Goal: Information Seeking & Learning: Check status

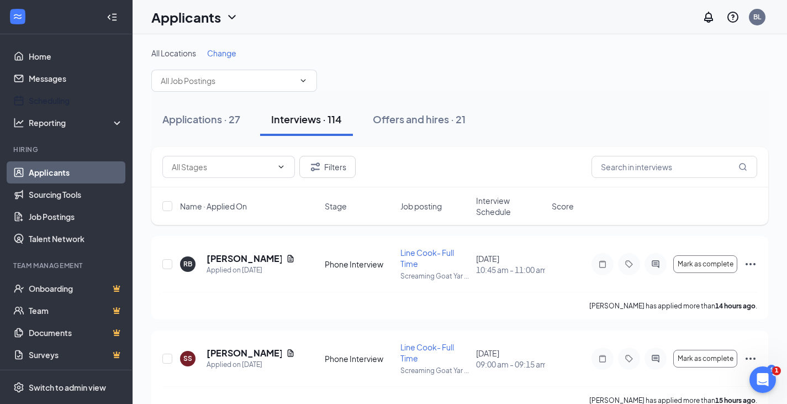
drag, startPoint x: 54, startPoint y: 102, endPoint x: 205, endPoint y: 92, distance: 151.7
click at [54, 102] on link "Scheduling" at bounding box center [76, 100] width 94 height 22
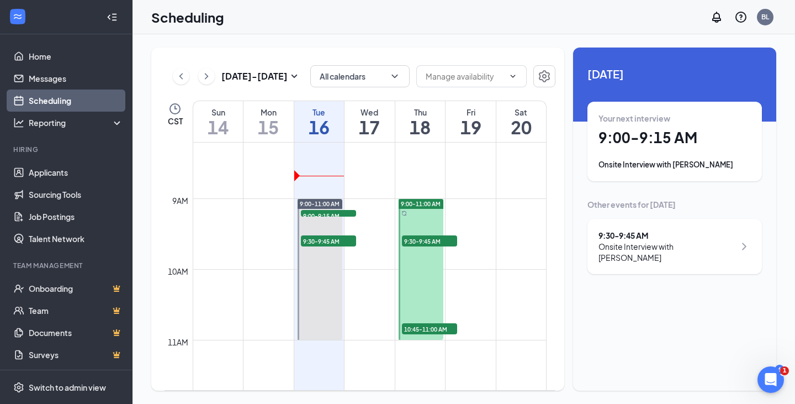
scroll to position [598, 0]
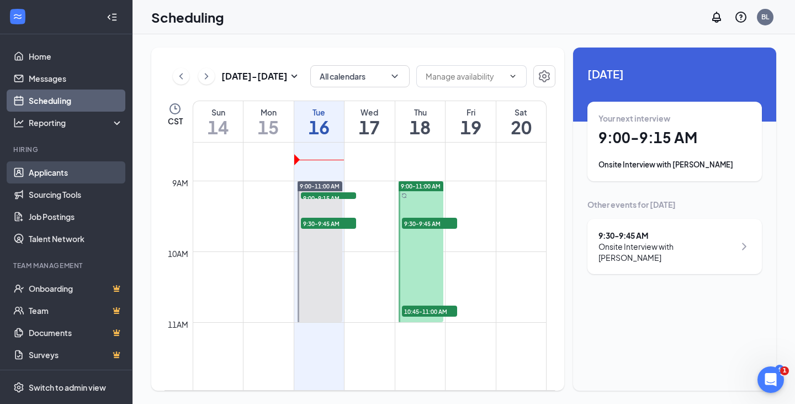
click at [51, 178] on link "Applicants" at bounding box center [76, 172] width 94 height 22
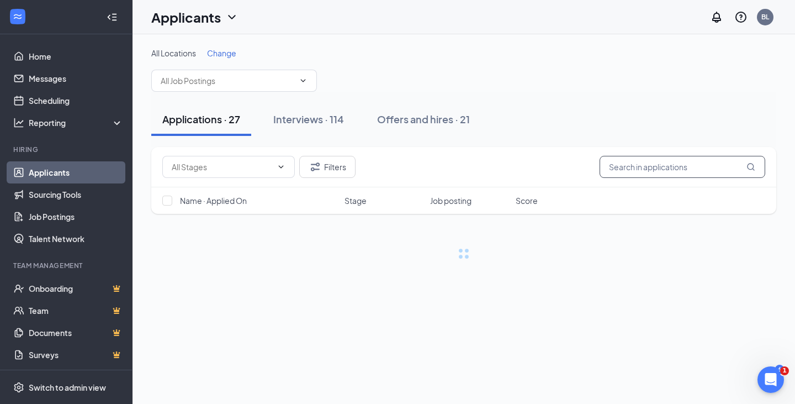
click at [626, 166] on input "text" at bounding box center [683, 167] width 166 height 22
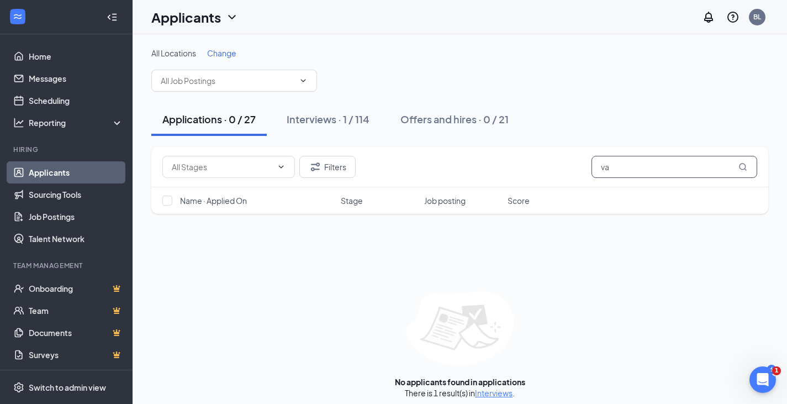
type input "v"
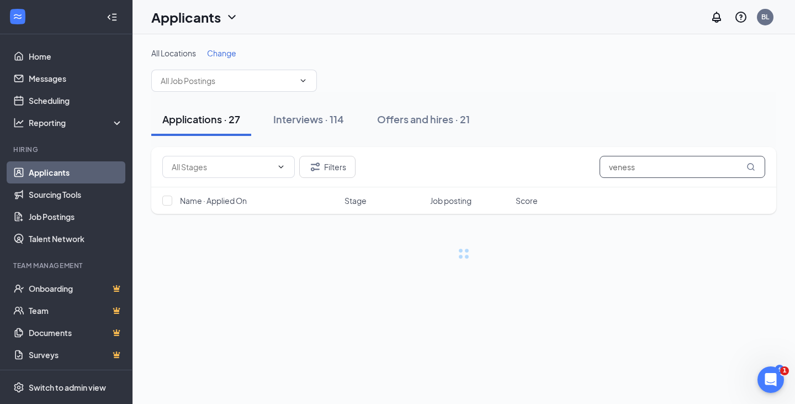
type input "veness"
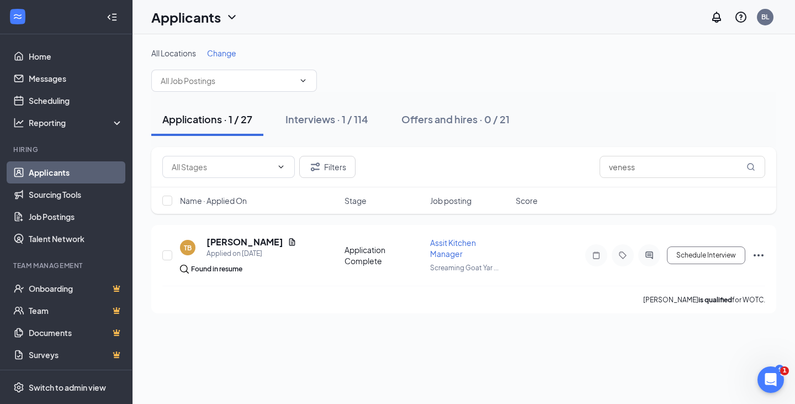
click at [318, 124] on div "Interviews · 1 / 114" at bounding box center [326, 119] width 83 height 14
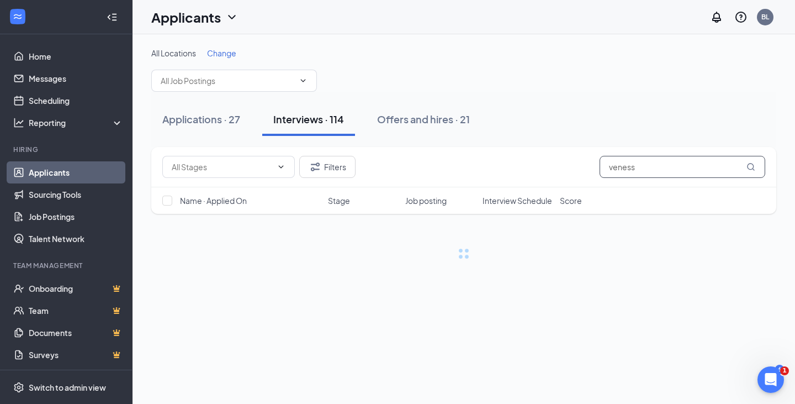
click at [665, 163] on input "veness" at bounding box center [683, 167] width 166 height 22
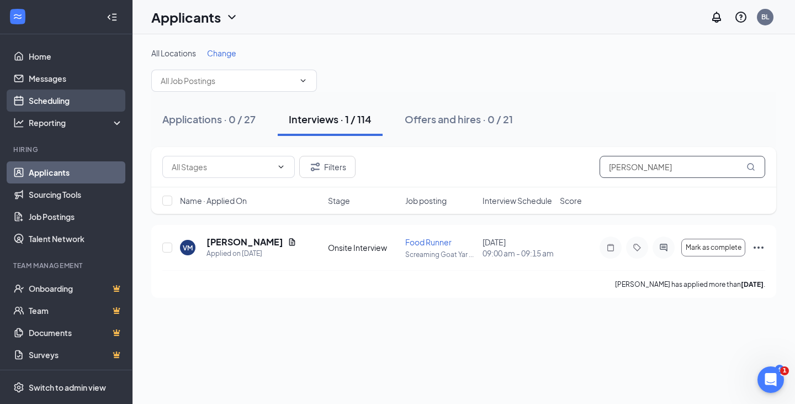
type input "[PERSON_NAME]"
drag, startPoint x: 60, startPoint y: 102, endPoint x: 167, endPoint y: 150, distance: 117.9
click at [60, 102] on link "Scheduling" at bounding box center [76, 100] width 94 height 22
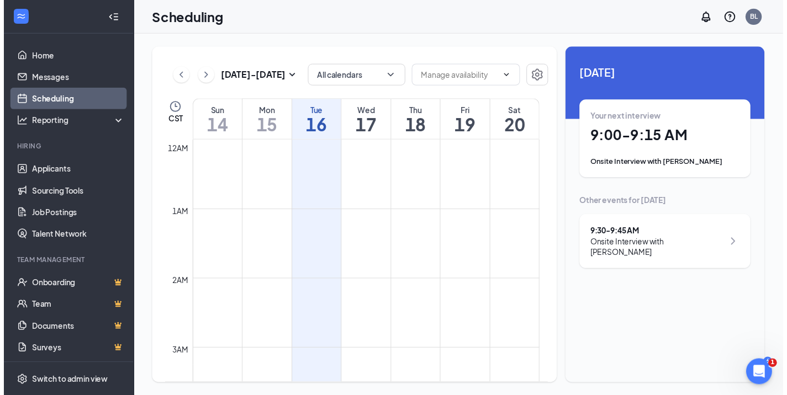
scroll to position [543, 0]
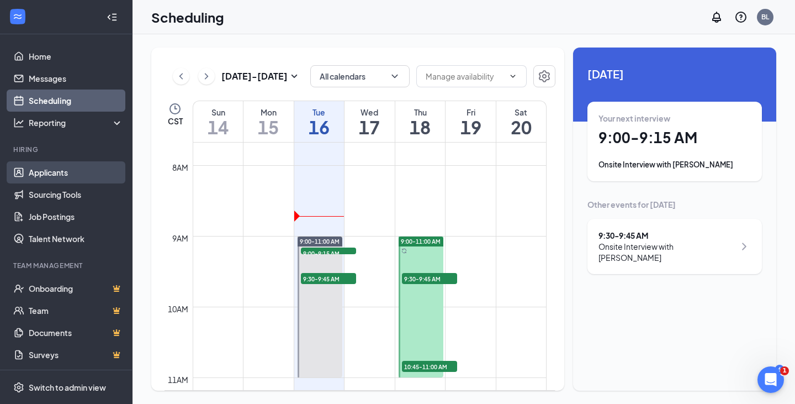
click at [69, 173] on link "Applicants" at bounding box center [76, 172] width 94 height 22
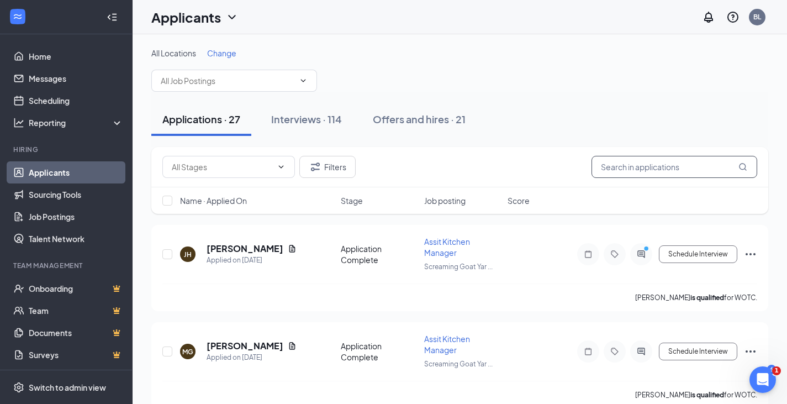
click at [646, 163] on input "text" at bounding box center [674, 167] width 166 height 22
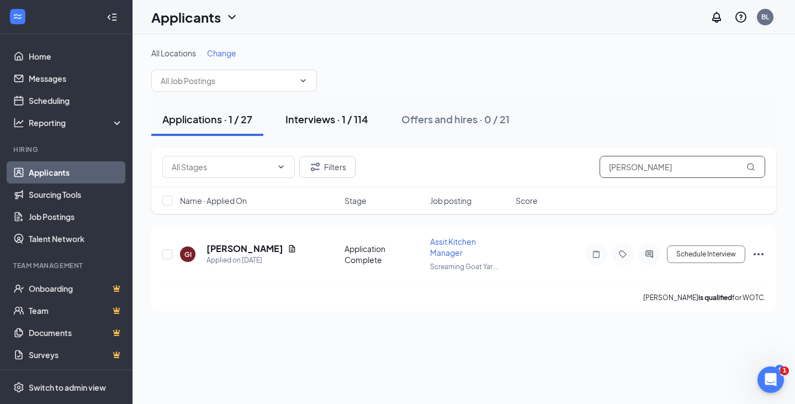
type input "[PERSON_NAME]"
click at [334, 121] on div "Interviews · 1 / 114" at bounding box center [326, 119] width 83 height 14
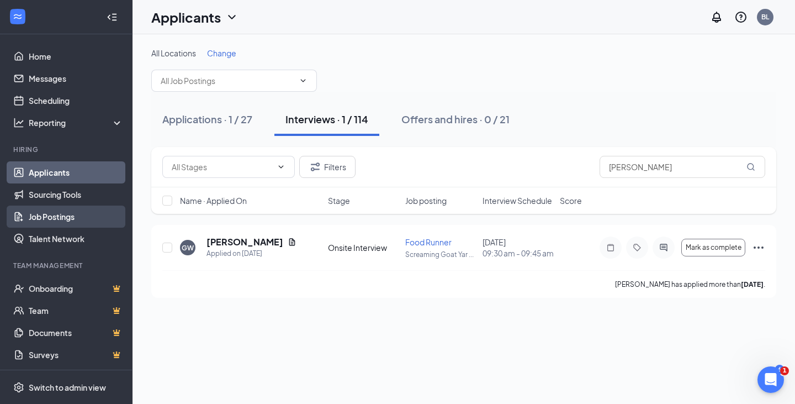
click at [69, 220] on link "Job Postings" at bounding box center [76, 216] width 94 height 22
